Goal: Navigation & Orientation: Find specific page/section

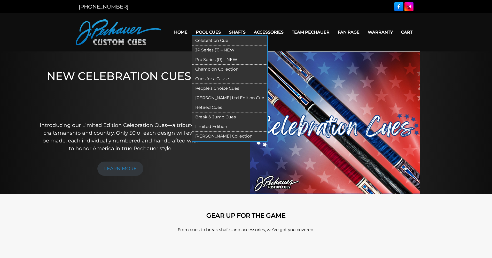
click at [214, 105] on link "Retired Cues" at bounding box center [229, 108] width 75 height 10
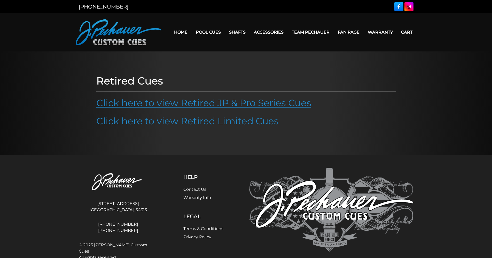
click at [211, 104] on link "Click here to view Retired JP & Pro Series Cues" at bounding box center [203, 102] width 215 height 11
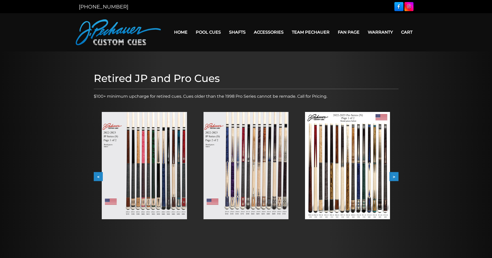
click at [350, 155] on img at bounding box center [347, 165] width 85 height 107
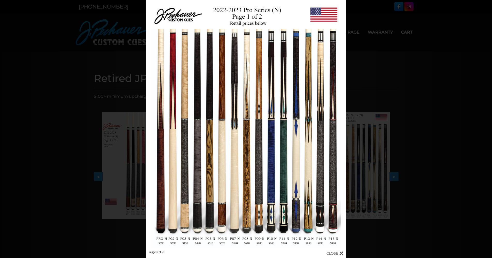
click at [390, 26] on div "Image 6 of 53" at bounding box center [246, 129] width 492 height 258
